Goal: Navigation & Orientation: Go to known website

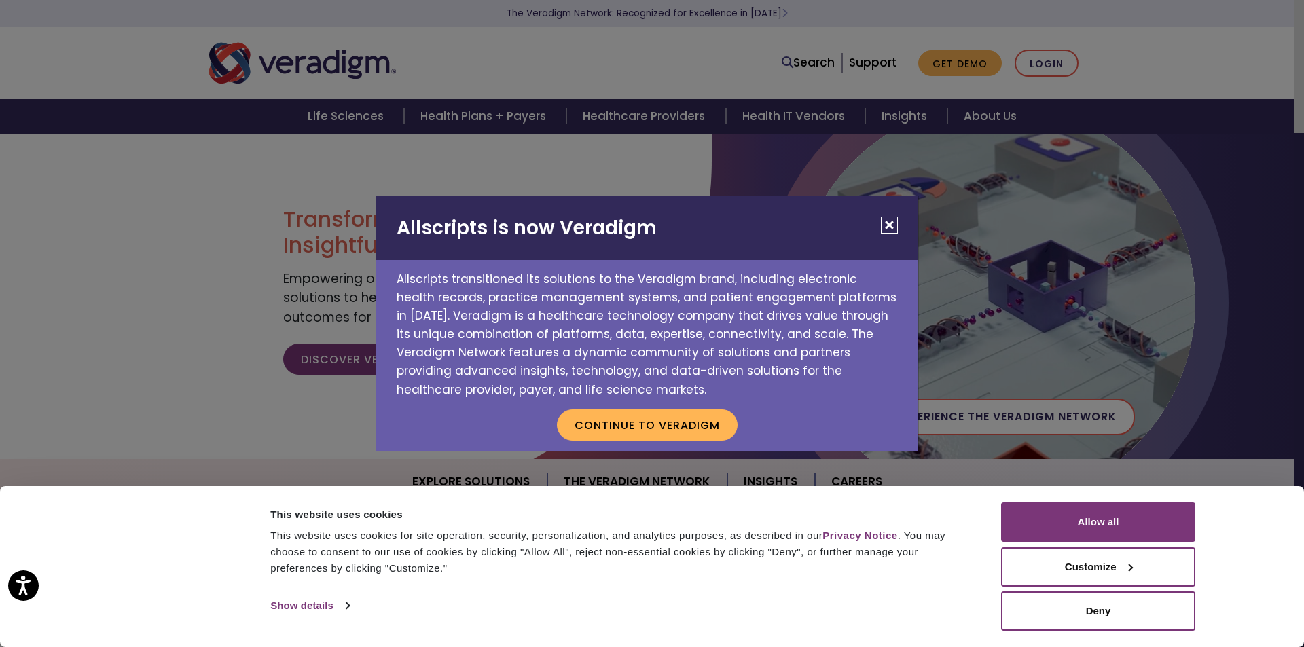
click at [1054, 575] on button "Customize" at bounding box center [1098, 566] width 194 height 39
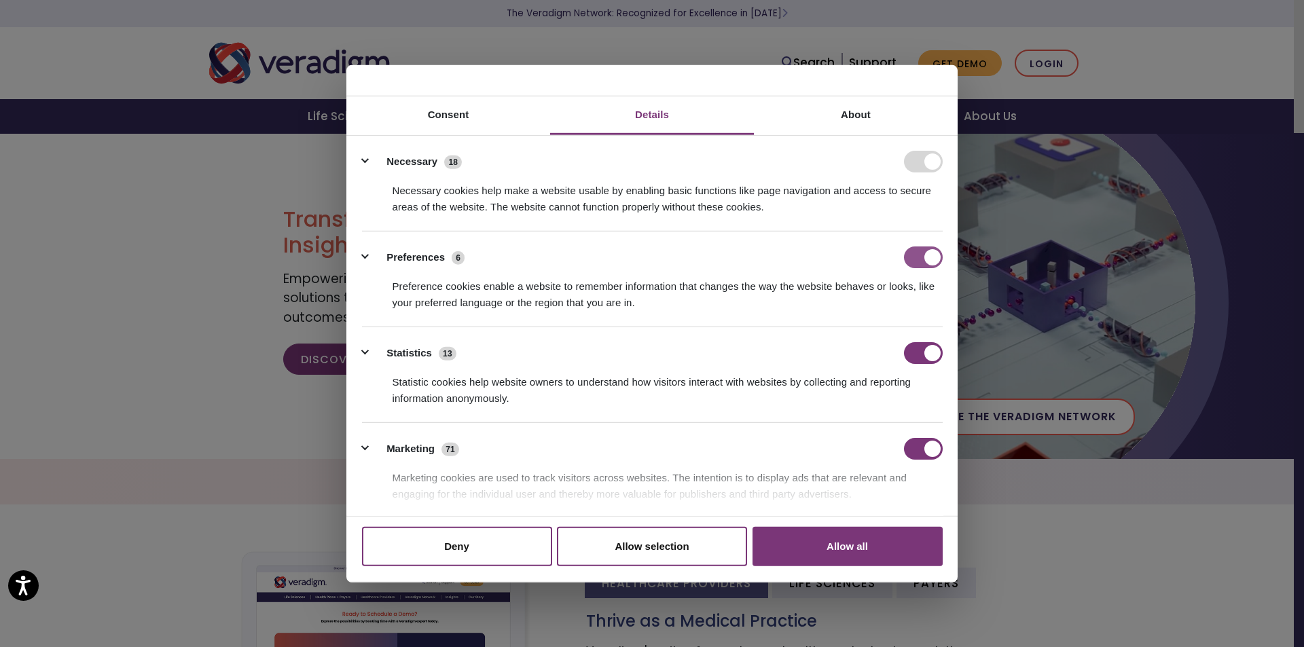
click at [927, 262] on input "Preferences" at bounding box center [923, 258] width 39 height 22
checkbox input "false"
click at [924, 353] on input "Statistics" at bounding box center [923, 353] width 39 height 22
checkbox input "false"
click at [925, 445] on input "Marketing" at bounding box center [923, 449] width 39 height 22
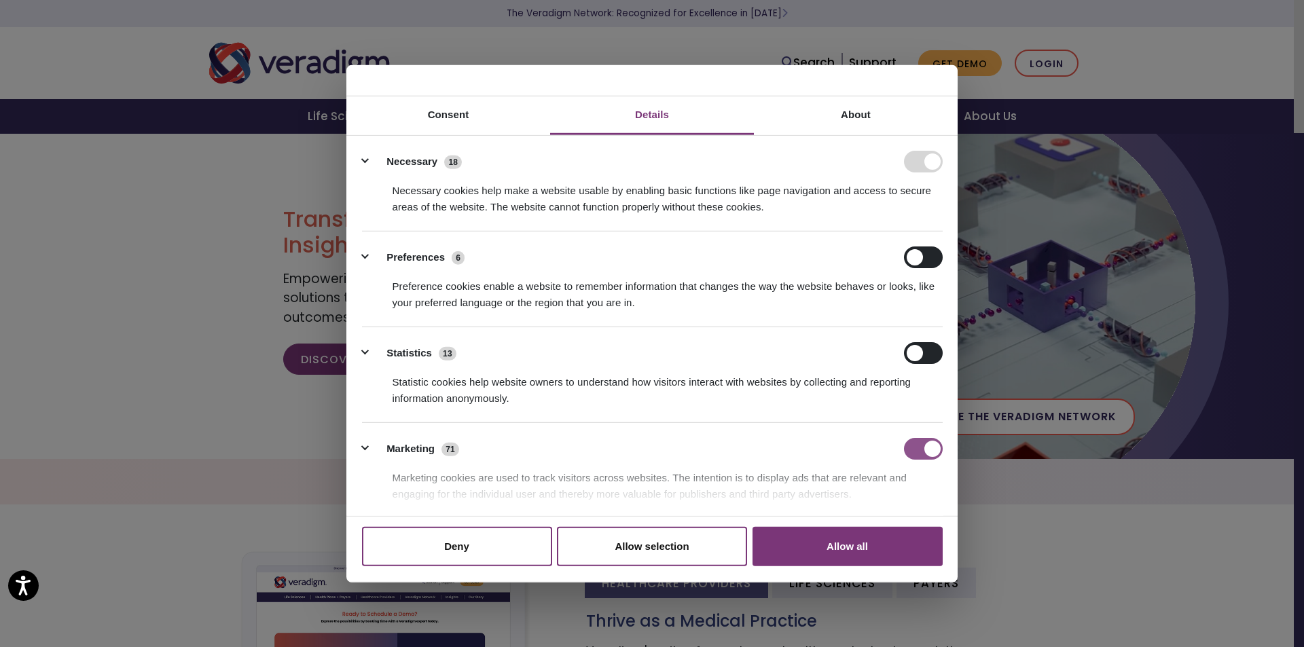
checkbox input "false"
click at [606, 544] on button "Allow selection" at bounding box center [652, 546] width 190 height 39
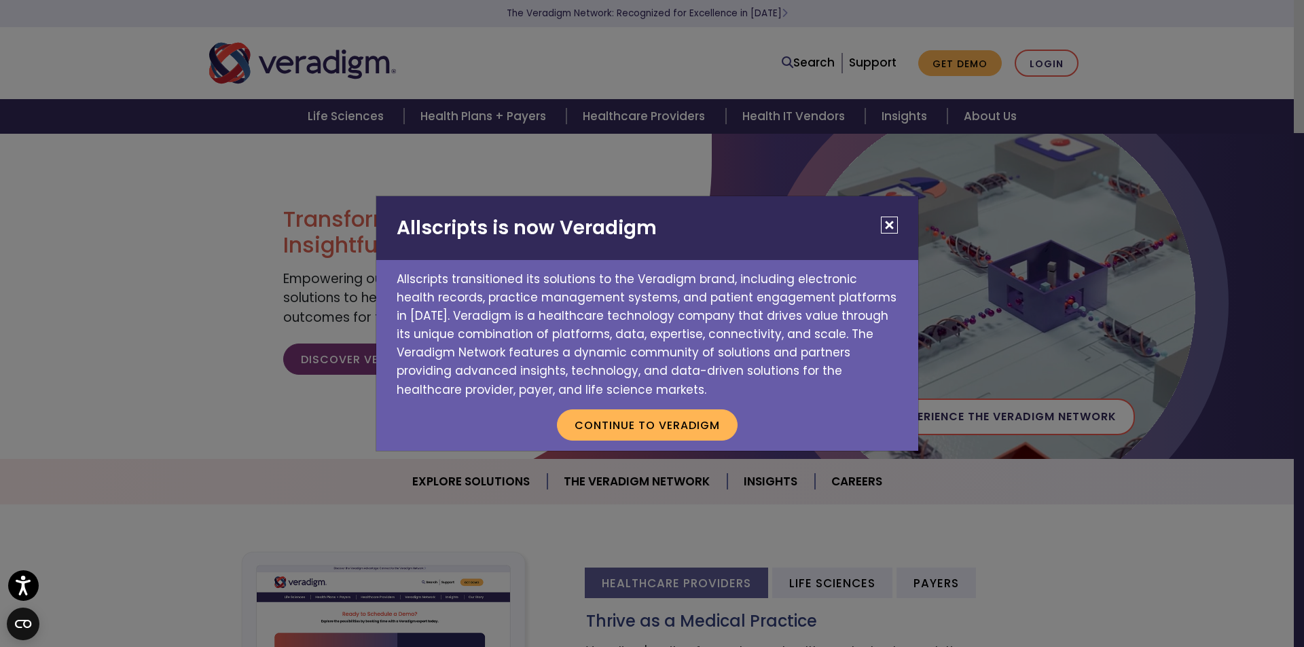
click at [888, 229] on button "Close" at bounding box center [889, 225] width 17 height 17
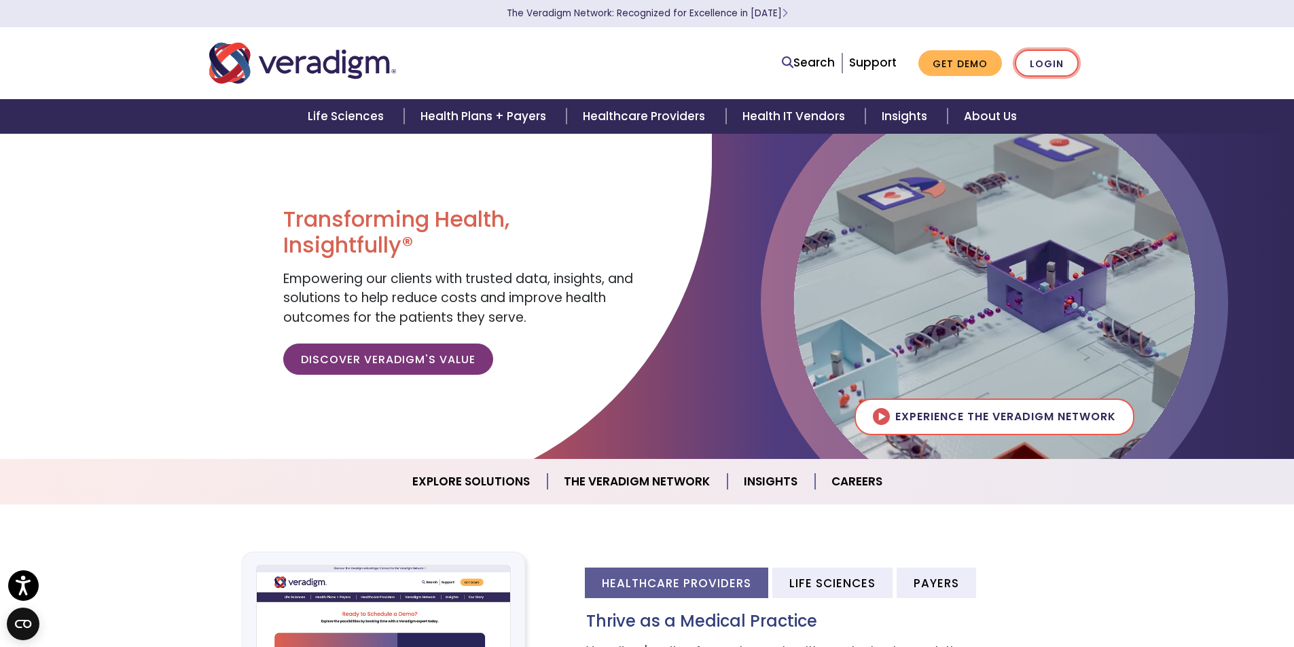
click at [1041, 62] on link "Login" at bounding box center [1047, 64] width 64 height 28
